Goal: Task Accomplishment & Management: Use online tool/utility

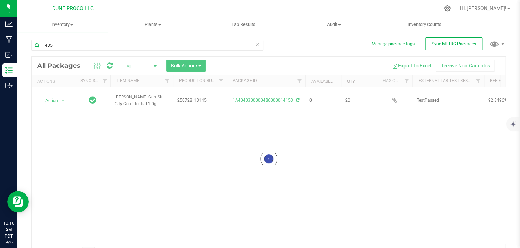
type input "14357"
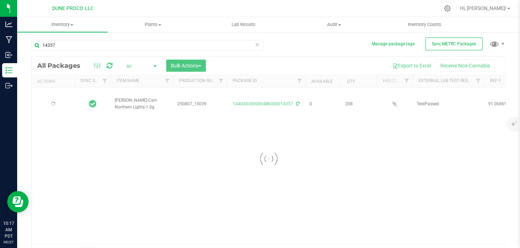
type input "[DATE]"
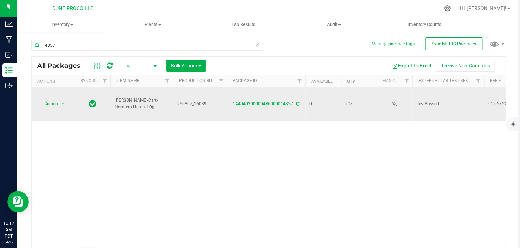
type input "14357"
click at [250, 103] on link "1A40403000004B6000014357" at bounding box center [263, 103] width 60 height 5
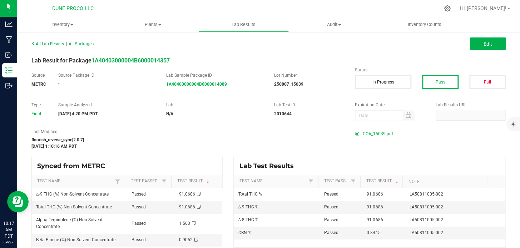
click at [369, 132] on span "COA_15039.pdf" at bounding box center [378, 134] width 30 height 11
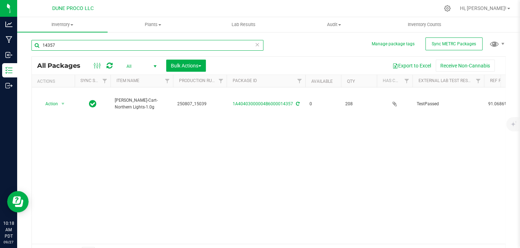
click at [74, 46] on input "14357" at bounding box center [147, 45] width 232 height 11
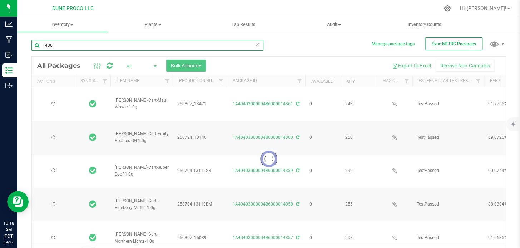
type input "14360"
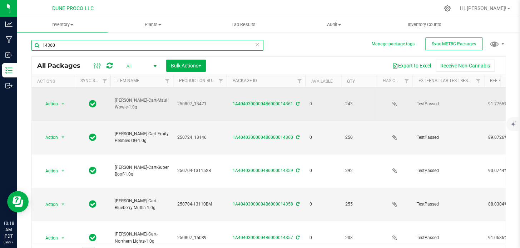
type input "[DATE]"
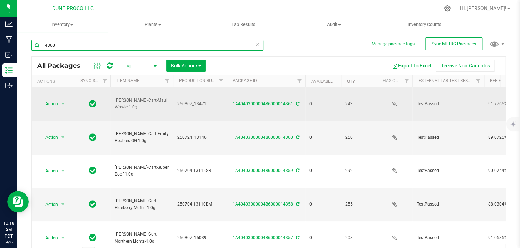
type input "[DATE]"
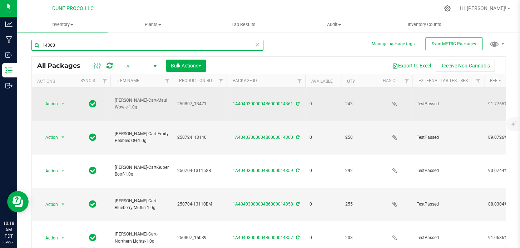
type input "[DATE]"
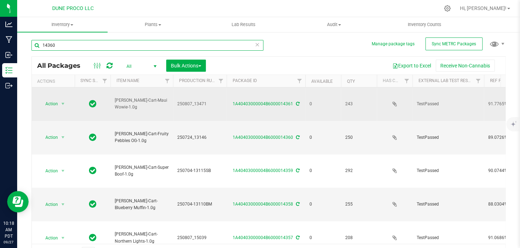
type input "[DATE]"
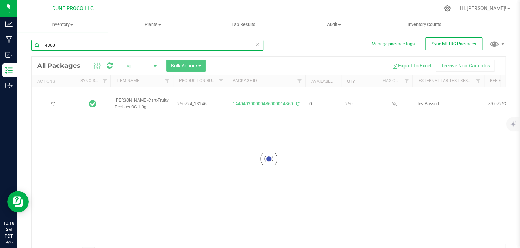
type input "[DATE]"
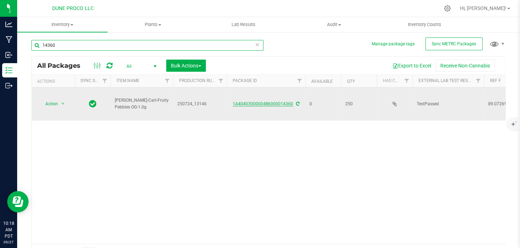
type input "14360"
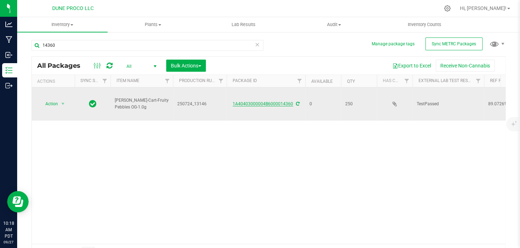
click at [281, 105] on link "1A40403000004B6000014360" at bounding box center [263, 103] width 60 height 5
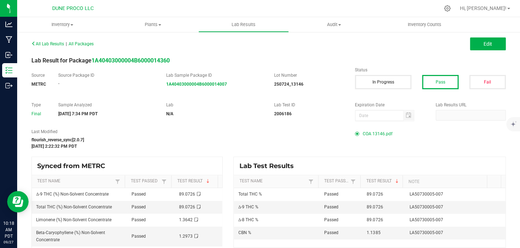
click at [373, 132] on span "COA 13146.pdf" at bounding box center [378, 134] width 30 height 11
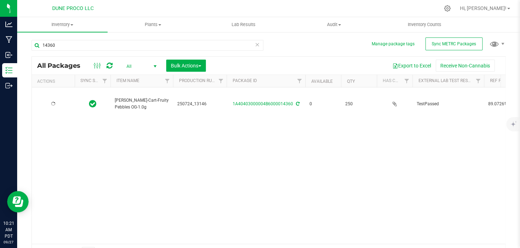
type input "[DATE]"
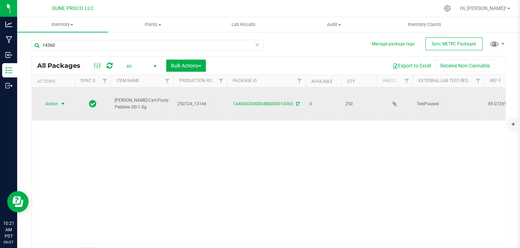
click at [59, 100] on span "select" at bounding box center [63, 104] width 9 height 10
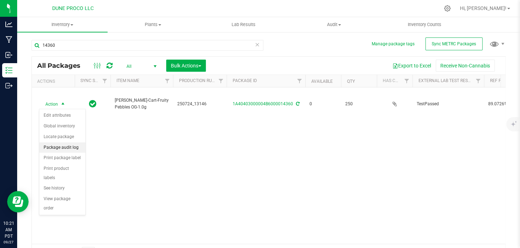
click at [61, 151] on li "Package audit log" at bounding box center [62, 148] width 46 height 11
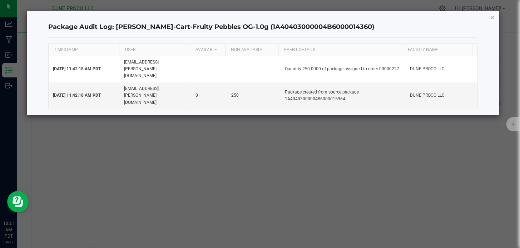
click at [493, 17] on icon "button" at bounding box center [491, 17] width 5 height 9
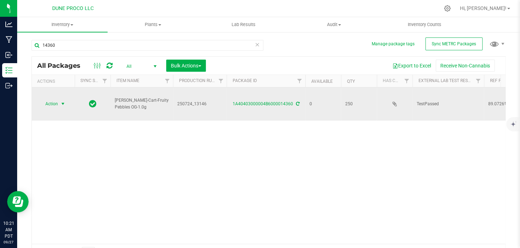
click at [61, 99] on span "select" at bounding box center [63, 104] width 9 height 10
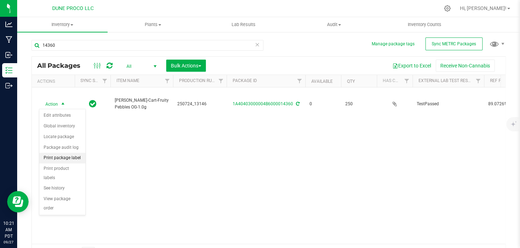
click at [68, 160] on li "Print package label" at bounding box center [62, 158] width 46 height 11
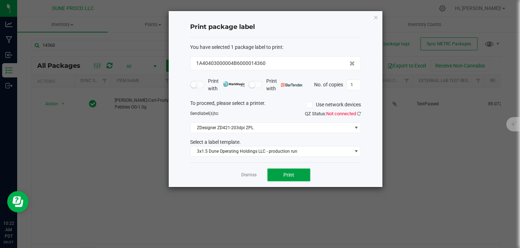
click at [289, 174] on span "Print" at bounding box center [288, 175] width 11 height 6
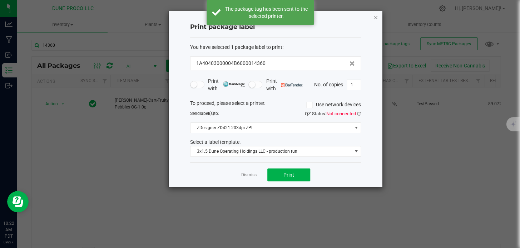
click at [374, 21] on icon "button" at bounding box center [375, 17] width 5 height 9
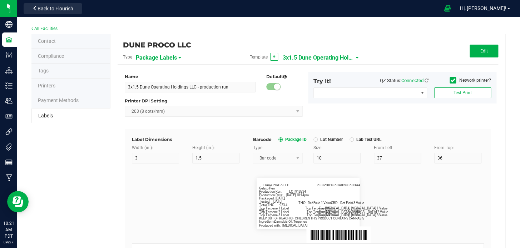
scroll to position [6454, 0]
click at [480, 50] on span "Edit" at bounding box center [484, 51] width 8 height 5
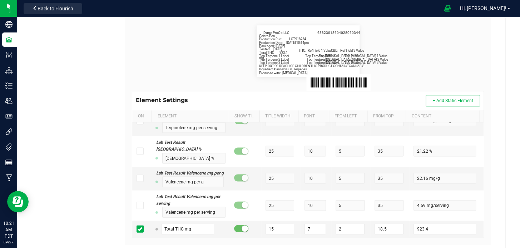
scroll to position [153, 0]
click at [445, 233] on input "923.4" at bounding box center [444, 228] width 62 height 11
type input "9"
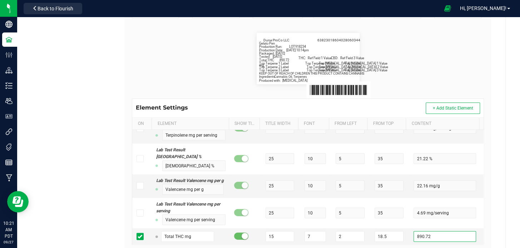
scroll to position [0, 0]
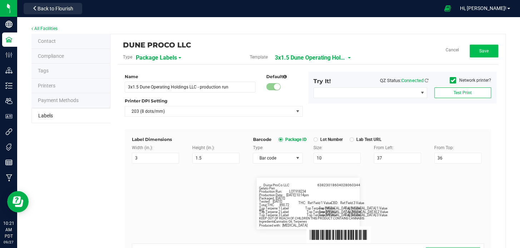
type input "890.72"
click at [473, 51] on button "Save" at bounding box center [483, 51] width 29 height 13
